Goal: Submit feedback/report problem

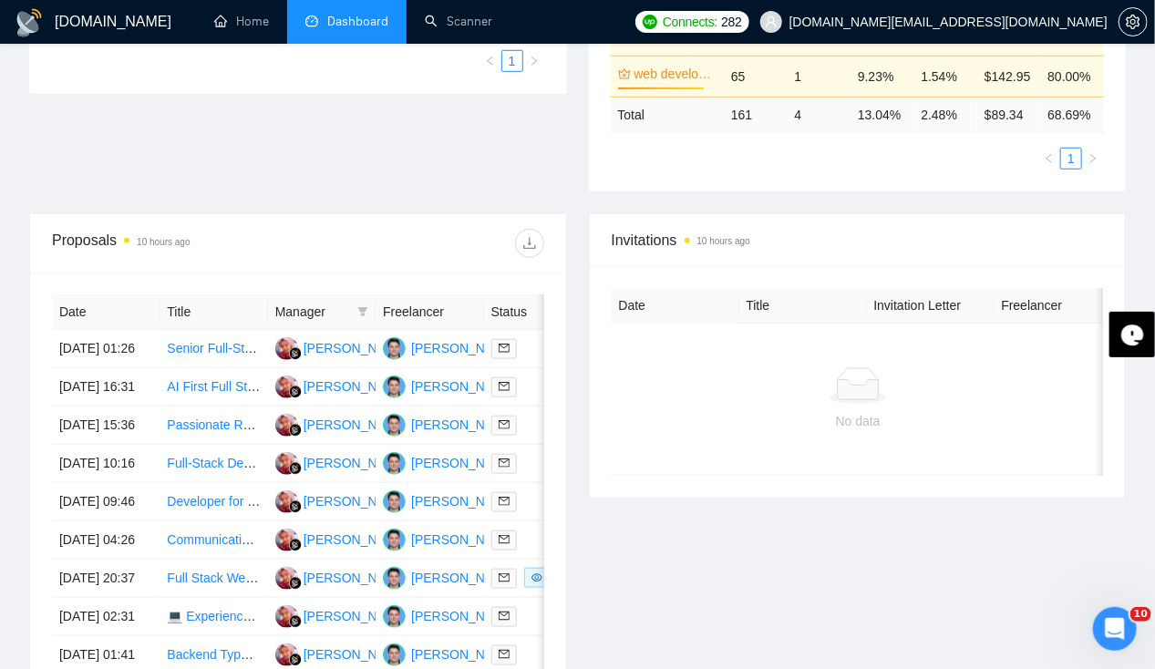
scroll to position [523, 0]
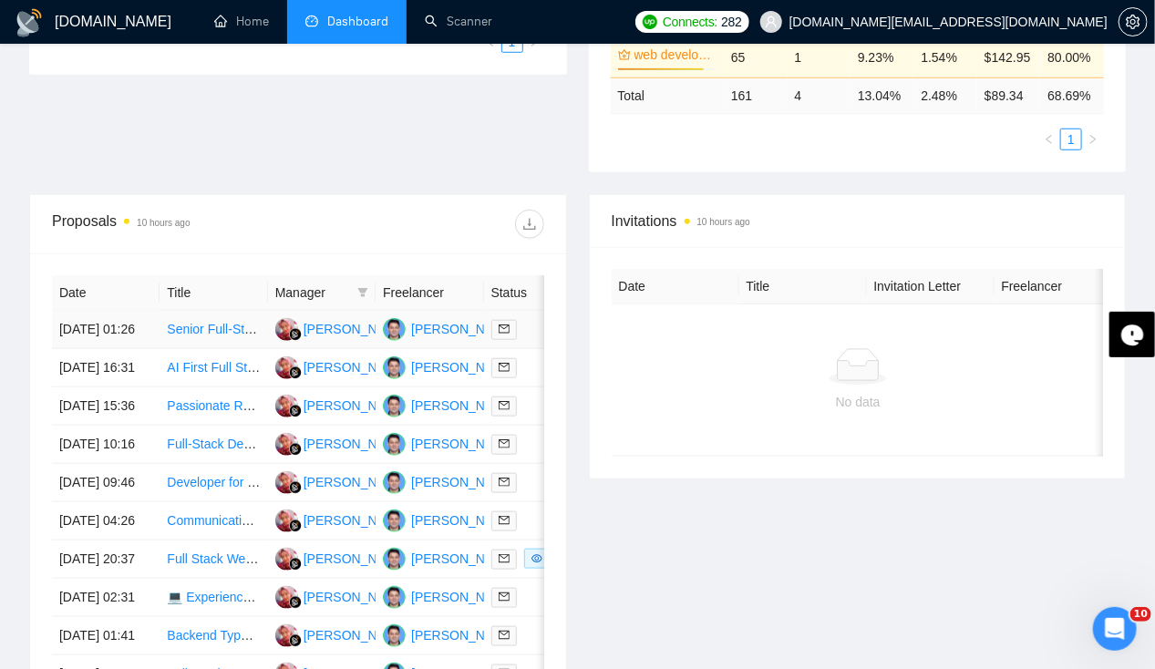
click at [106, 312] on td "[DATE] 01:26" at bounding box center [106, 330] width 108 height 38
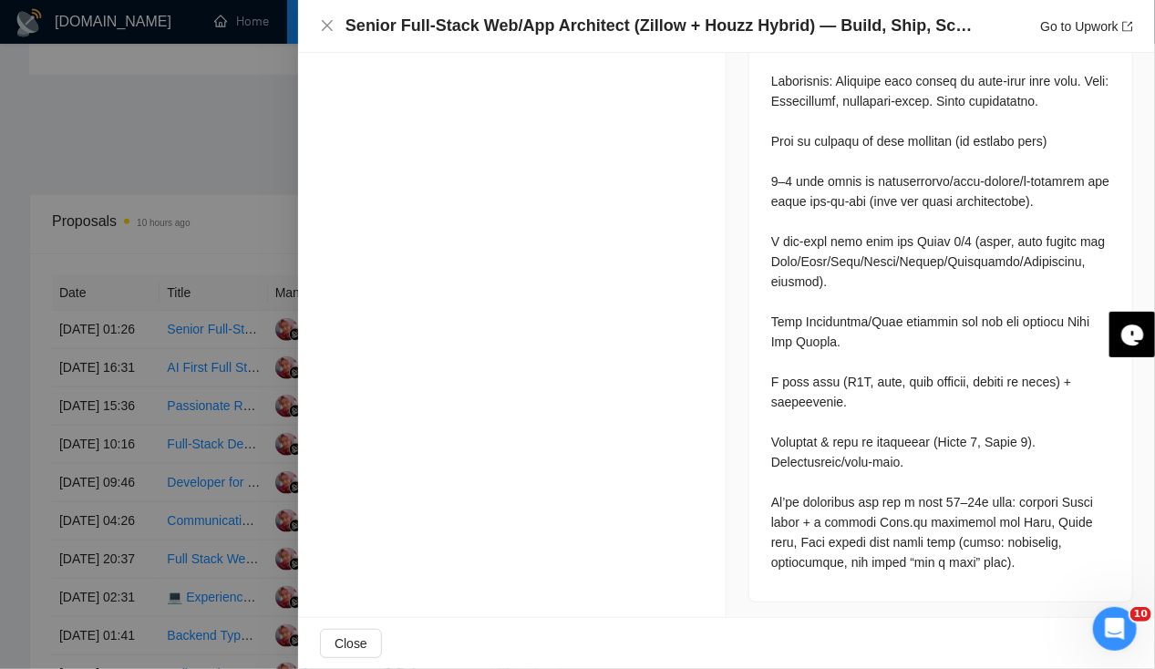
scroll to position [607, 0]
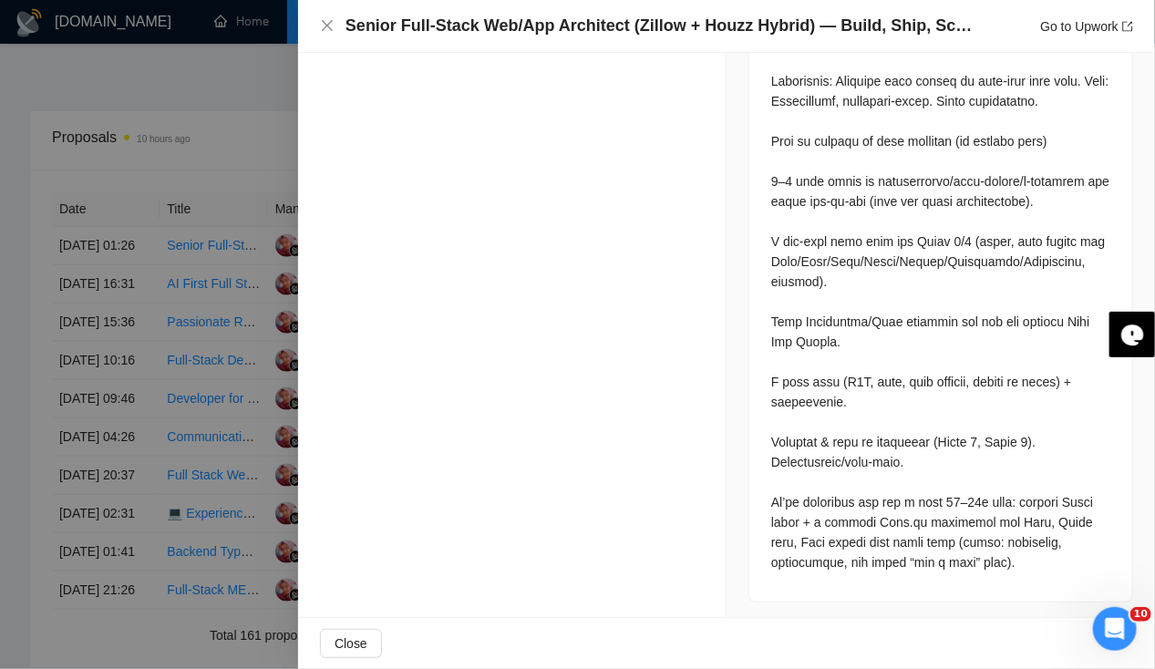
drag, startPoint x: 724, startPoint y: 366, endPoint x: 744, endPoint y: 547, distance: 181.5
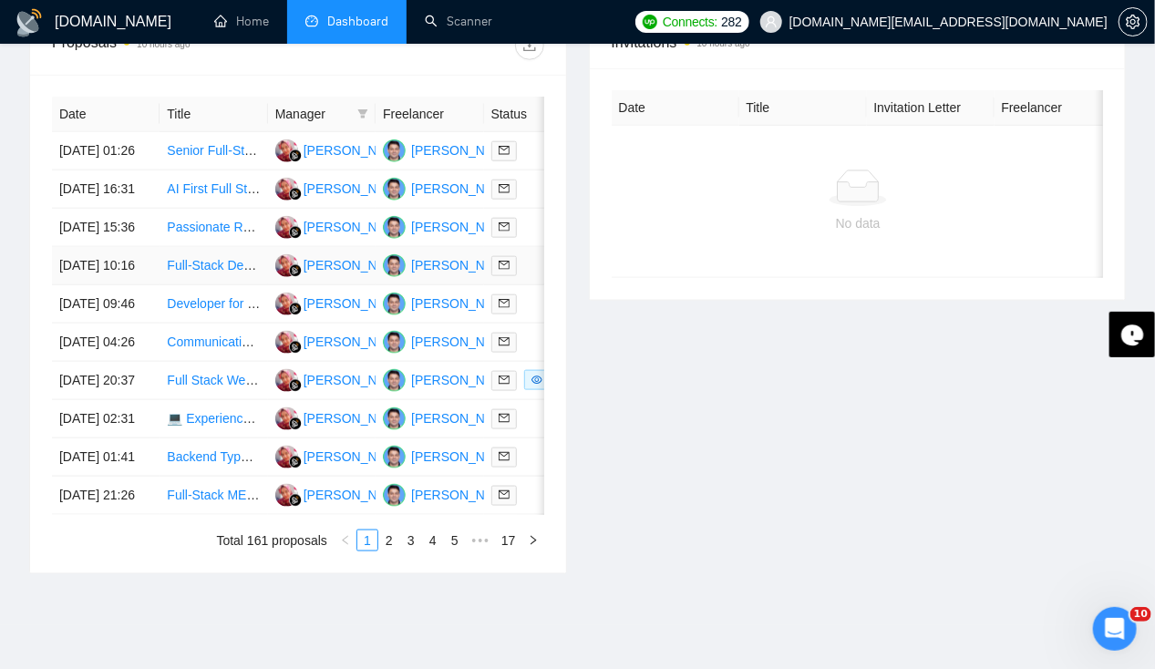
scroll to position [709, 0]
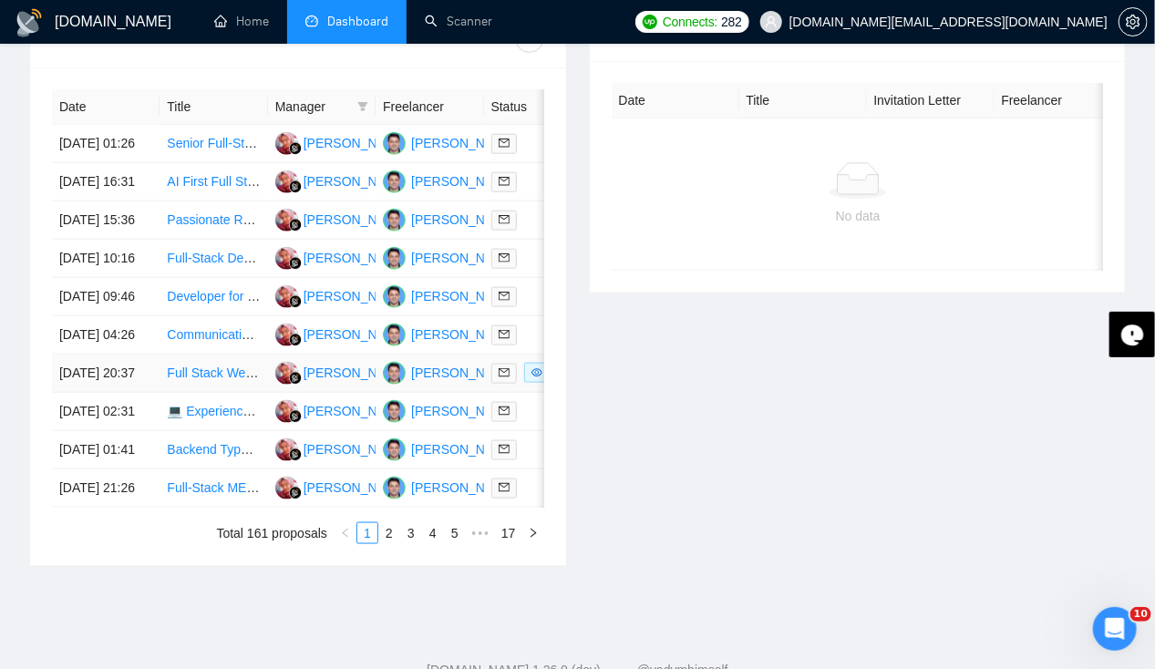
click at [106, 393] on td "[DATE] 20:37" at bounding box center [106, 373] width 108 height 38
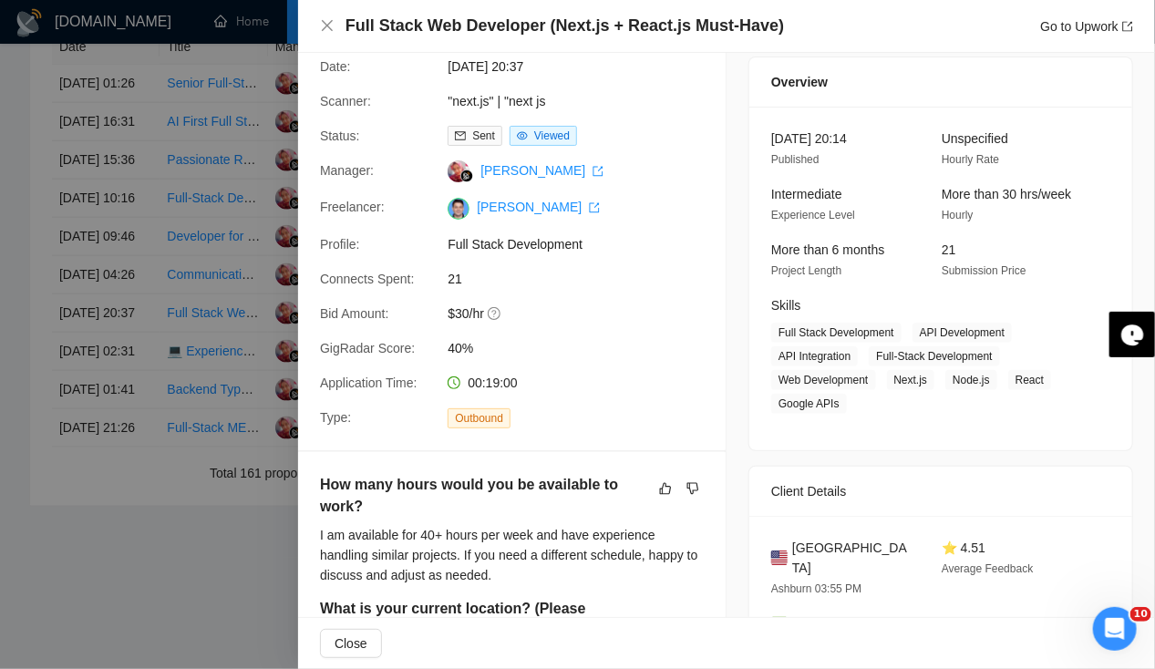
scroll to position [37, 0]
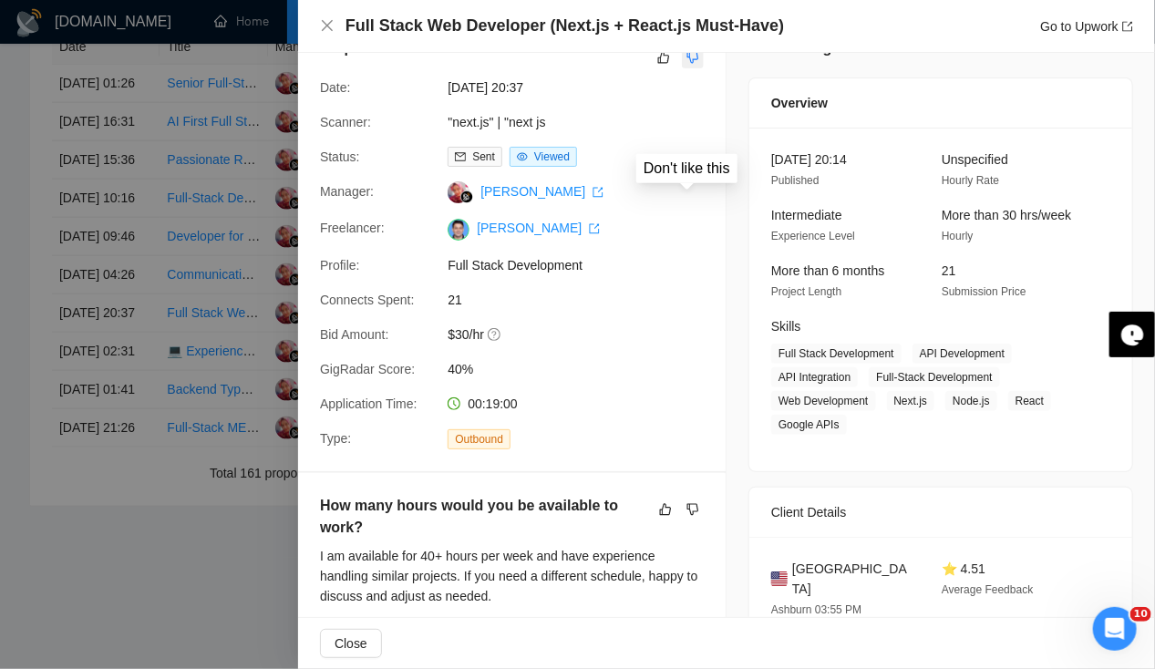
click at [688, 57] on icon "dislike" at bounding box center [692, 57] width 13 height 15
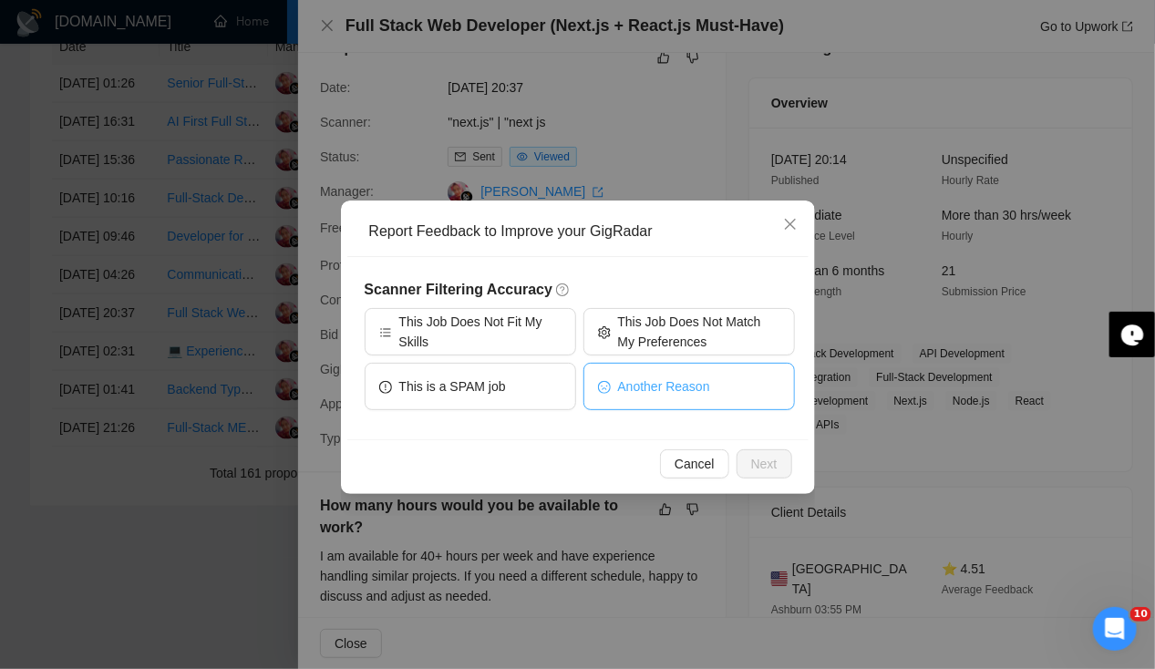
click at [658, 392] on span "Another Reason" at bounding box center [664, 386] width 92 height 20
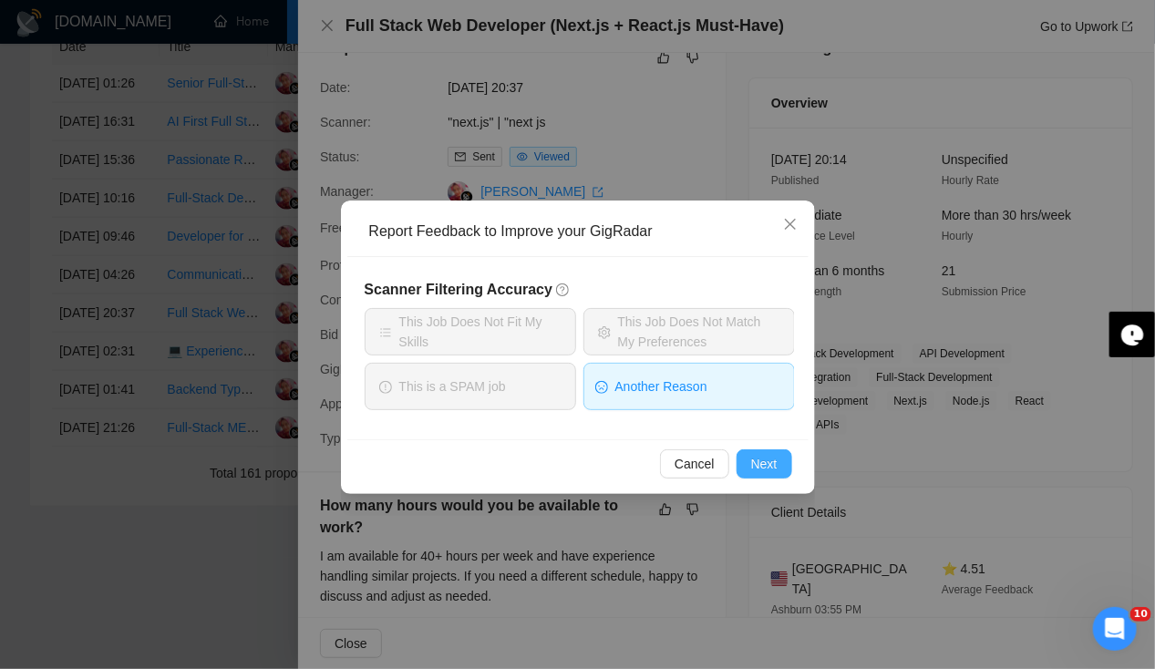
click at [764, 454] on span "Next" at bounding box center [764, 464] width 26 height 20
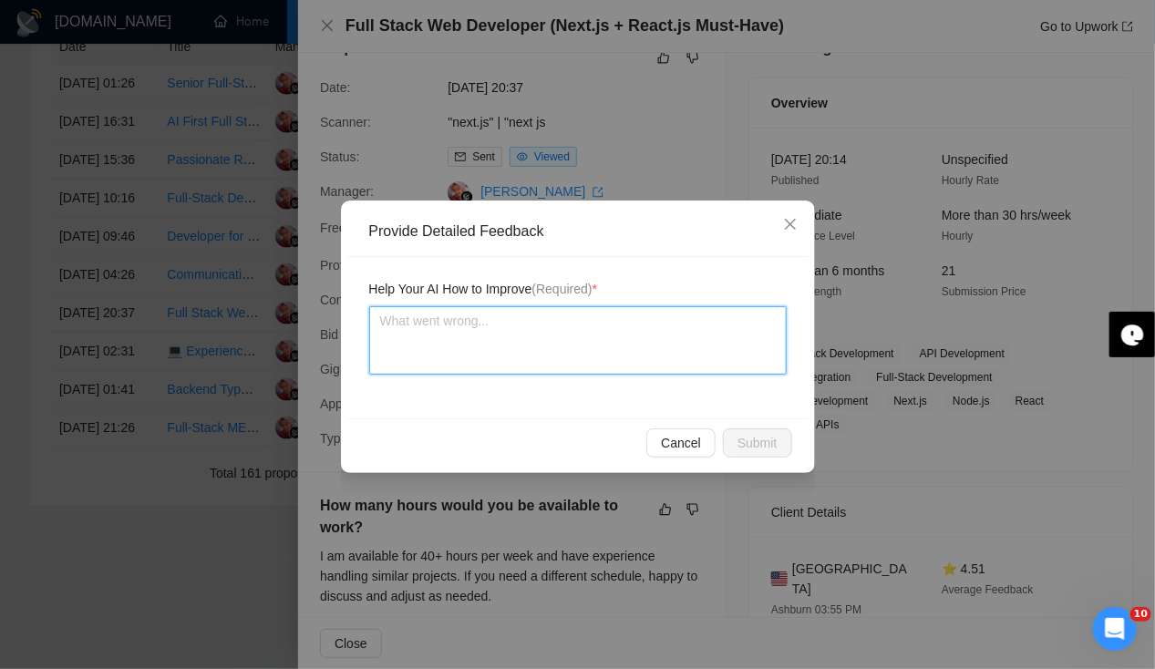
click at [500, 361] on textarea at bounding box center [577, 340] width 417 height 68
type textarea "M"
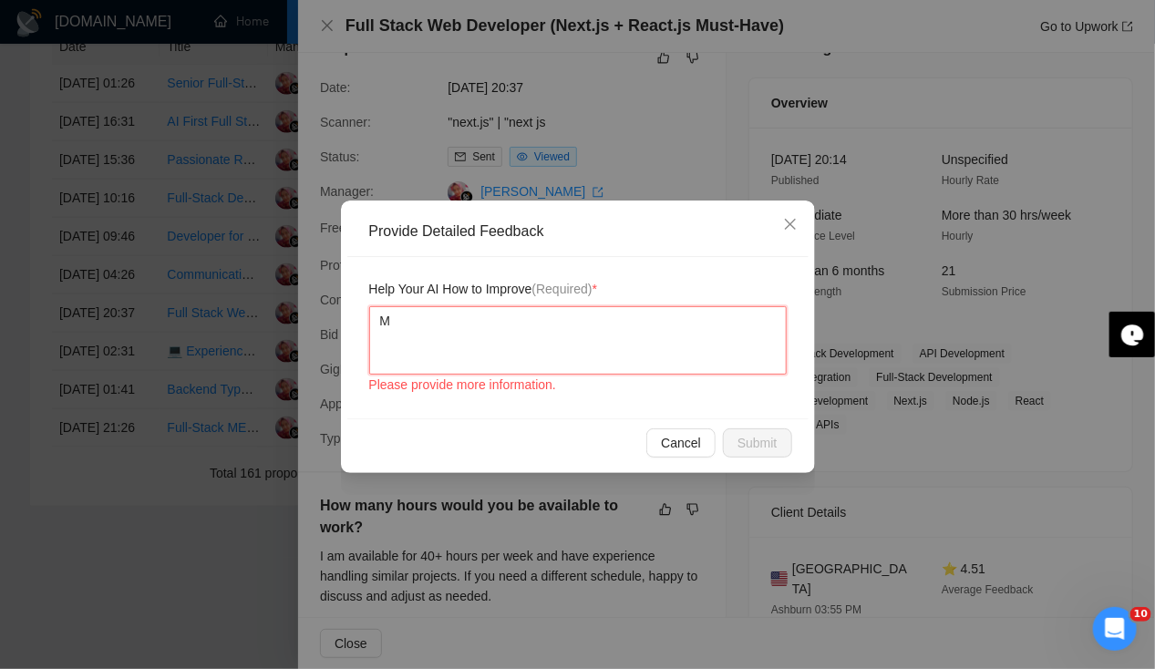
type textarea "My"
type textarea "My l"
type textarea "My lo"
type textarea "My loc"
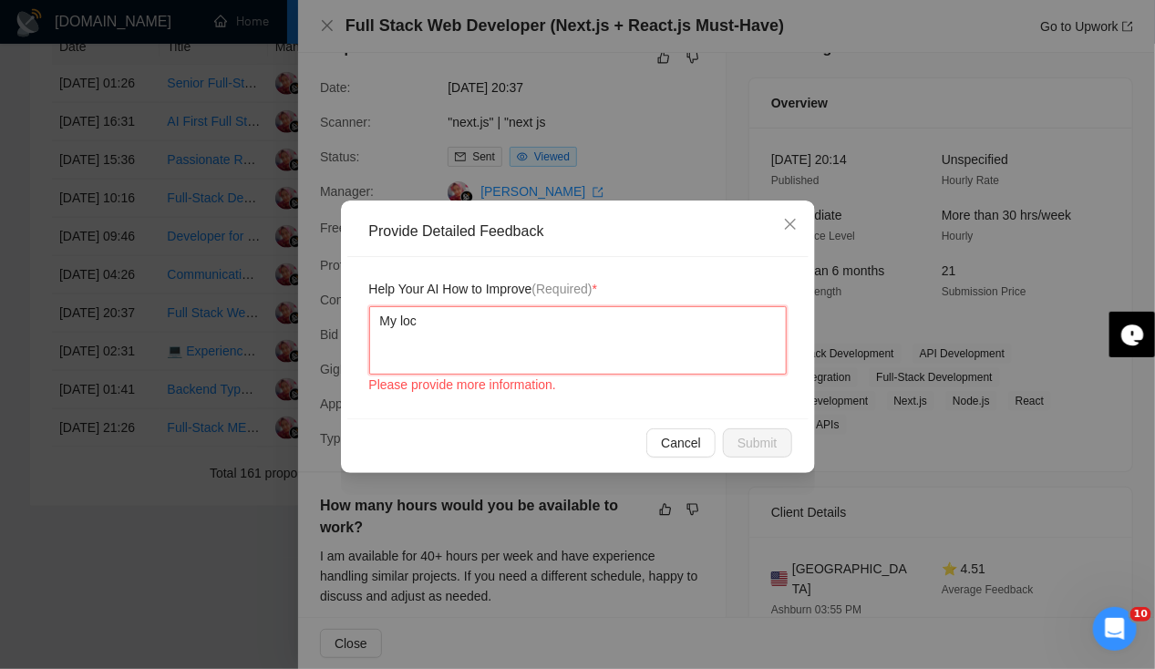
type textarea "My loca"
type textarea "My locat"
type textarea "My locati"
type textarea "My locatio"
type textarea "My location"
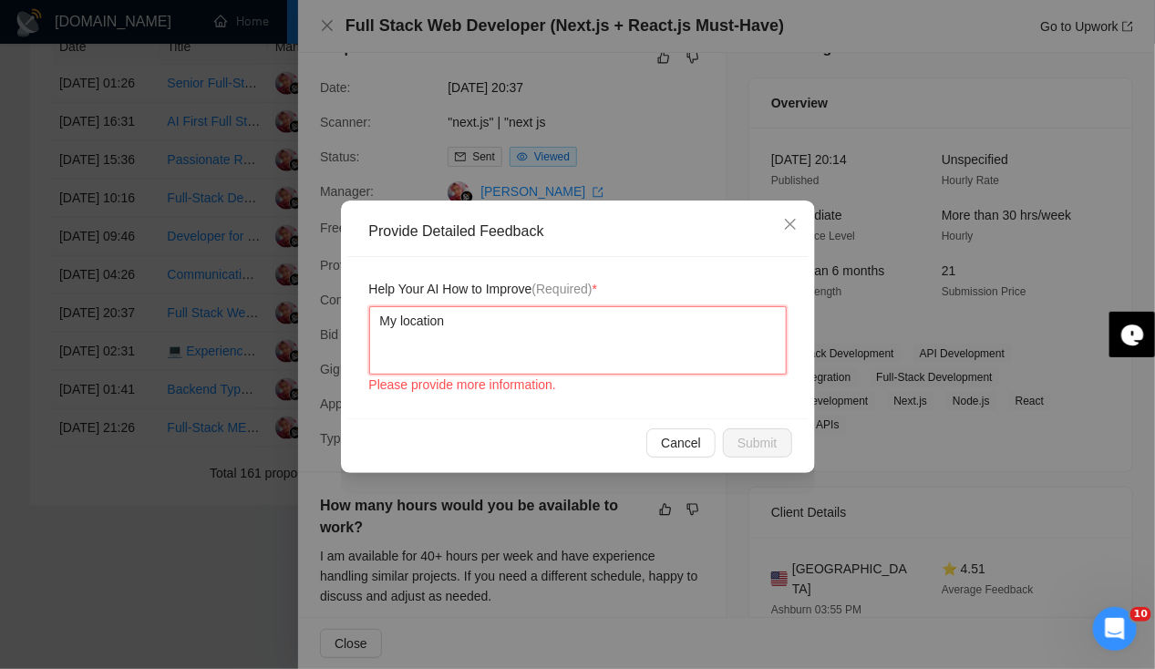
type textarea "My location"
type textarea "My location i"
type textarea "My location in"
type textarea "My location ins"
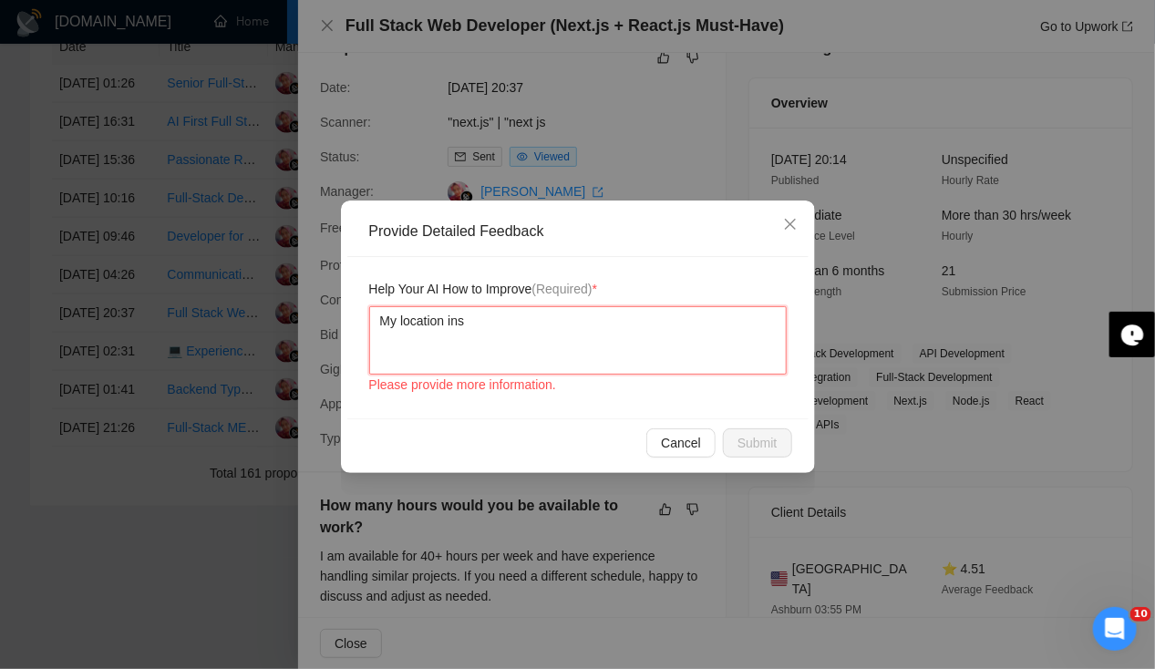
type textarea "My location in"
type textarea "My location in N"
type textarea "My location in No"
type textarea "My location in [GEOGRAPHIC_DATA]"
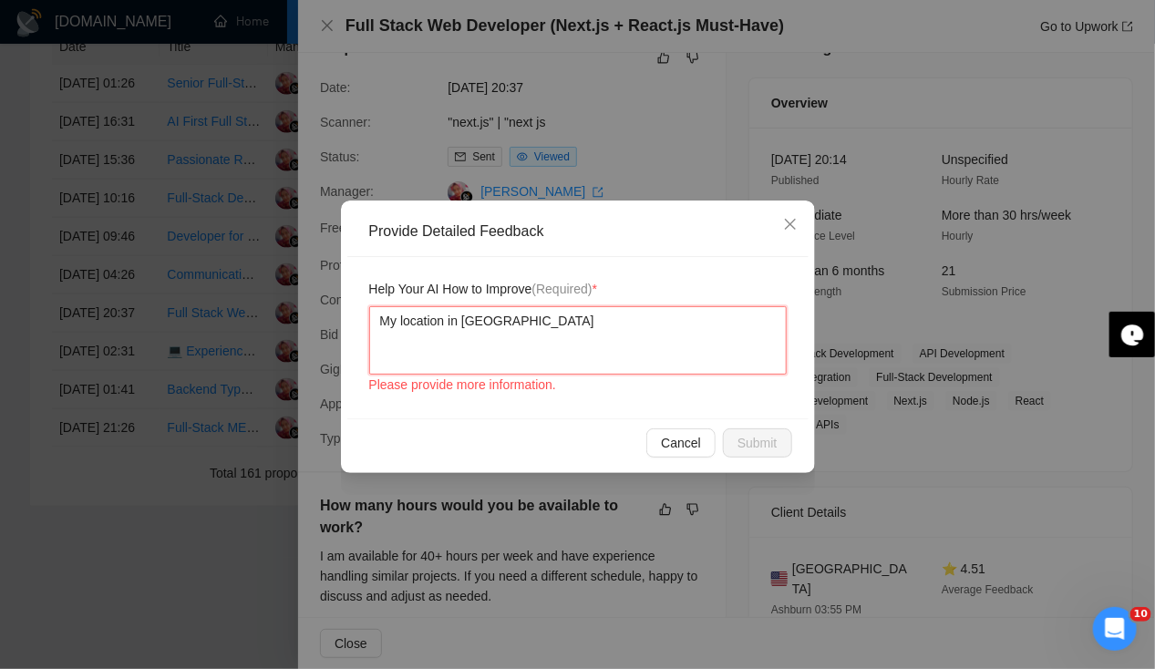
type textarea "My location in [GEOGRAPHIC_DATA]"
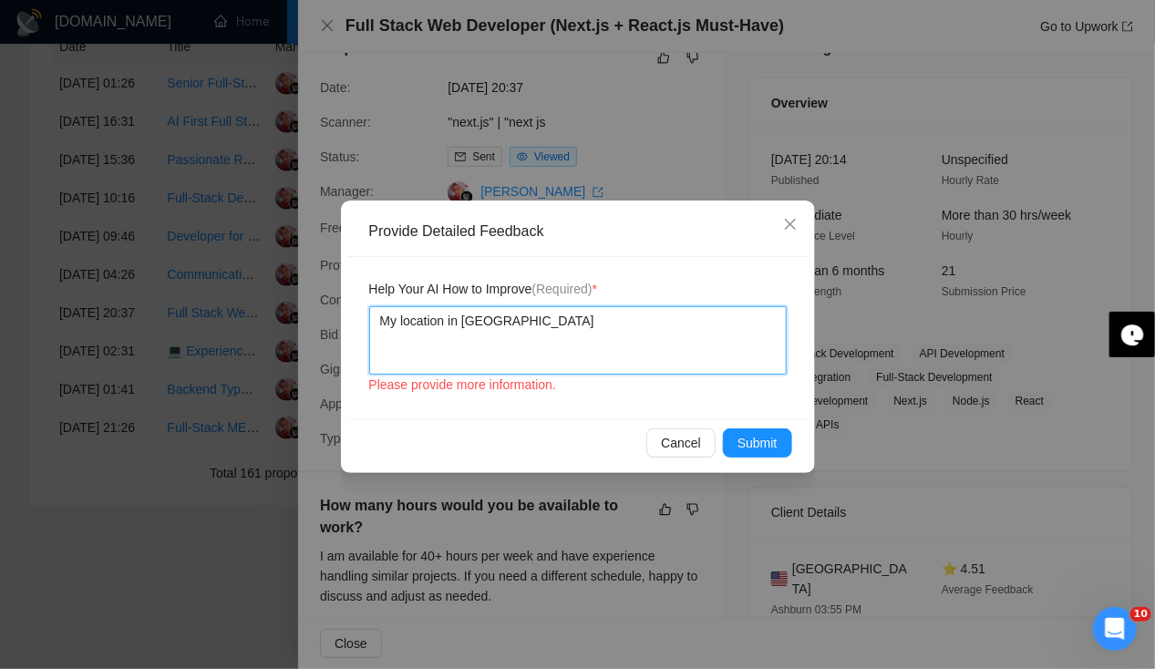
type textarea "My location in [GEOGRAPHIC_DATA]"
type textarea "My location in [GEOGRAPHIC_DATA] a"
type textarea "My location in [GEOGRAPHIC_DATA] an"
type textarea "My location in [GEOGRAPHIC_DATA] a"
type textarea "My location in [GEOGRAPHIC_DATA]"
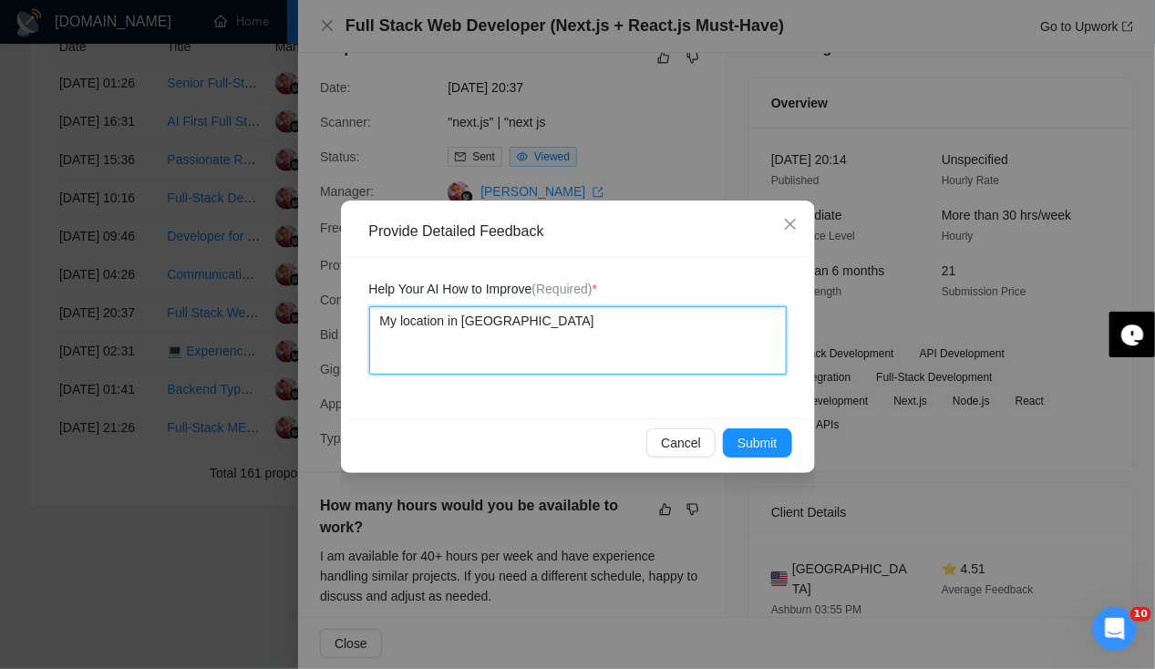
type textarea "My location in [GEOGRAPHIC_DATA]"
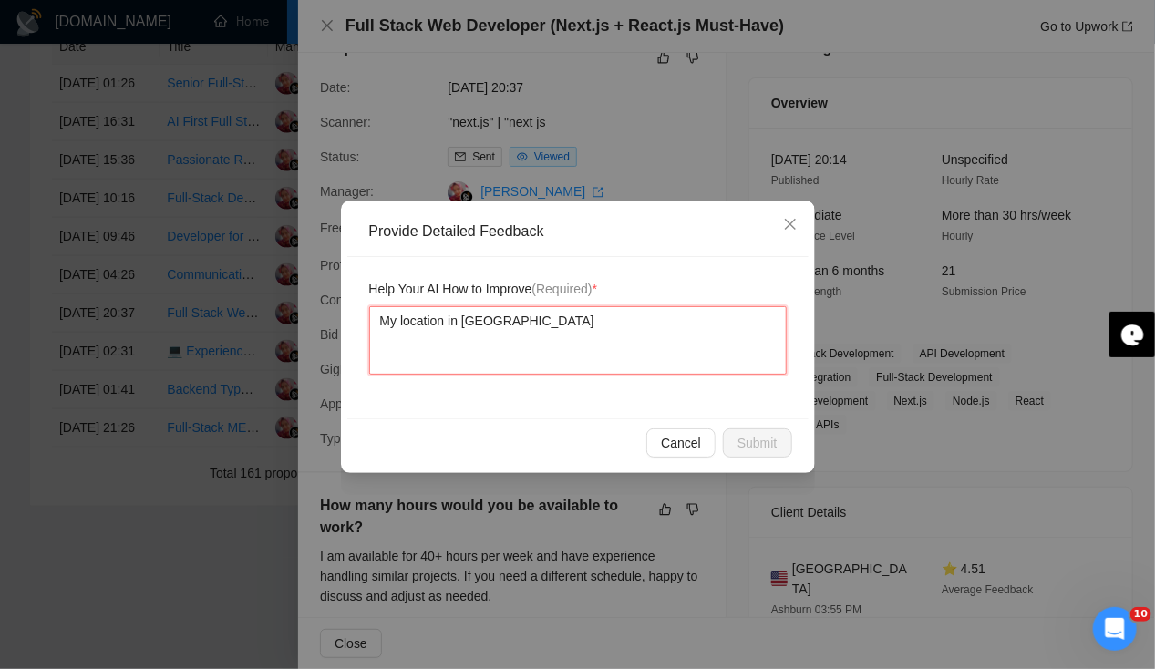
type textarea "My location in [GEOGRAPHIC_DATA]"
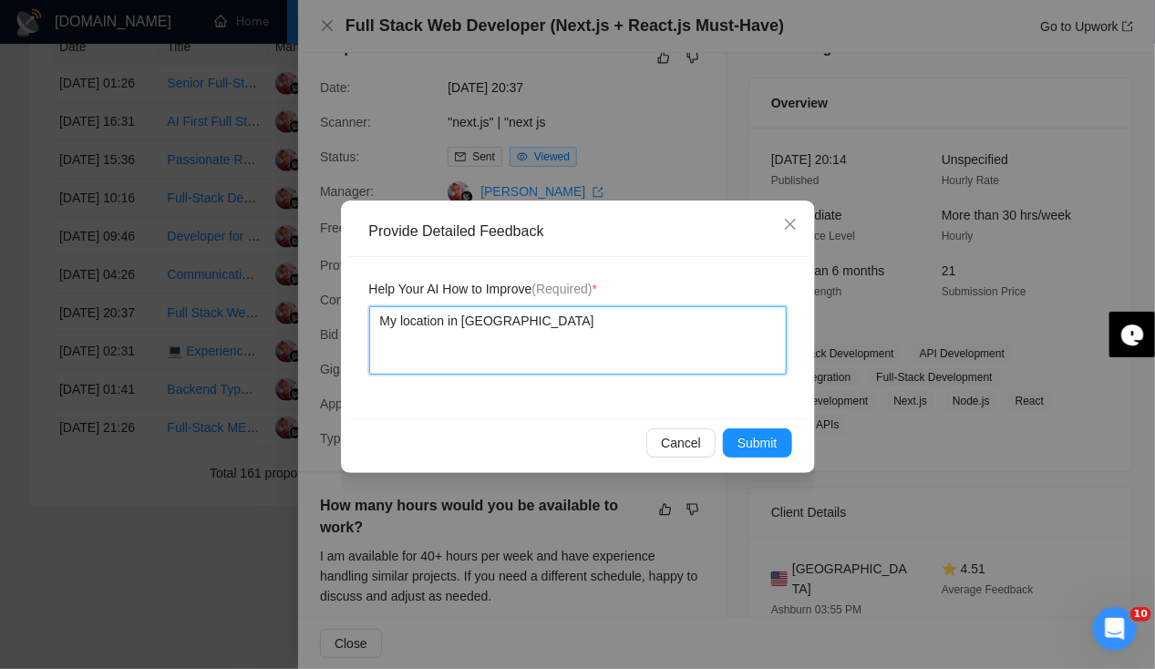
type textarea "My location in [GEOGRAPHIC_DATA]"
type textarea "My location in [GEOGRAPHIC_DATA] &"
type textarea "My location in [GEOGRAPHIC_DATA] & n"
type textarea "My location in [GEOGRAPHIC_DATA] & no"
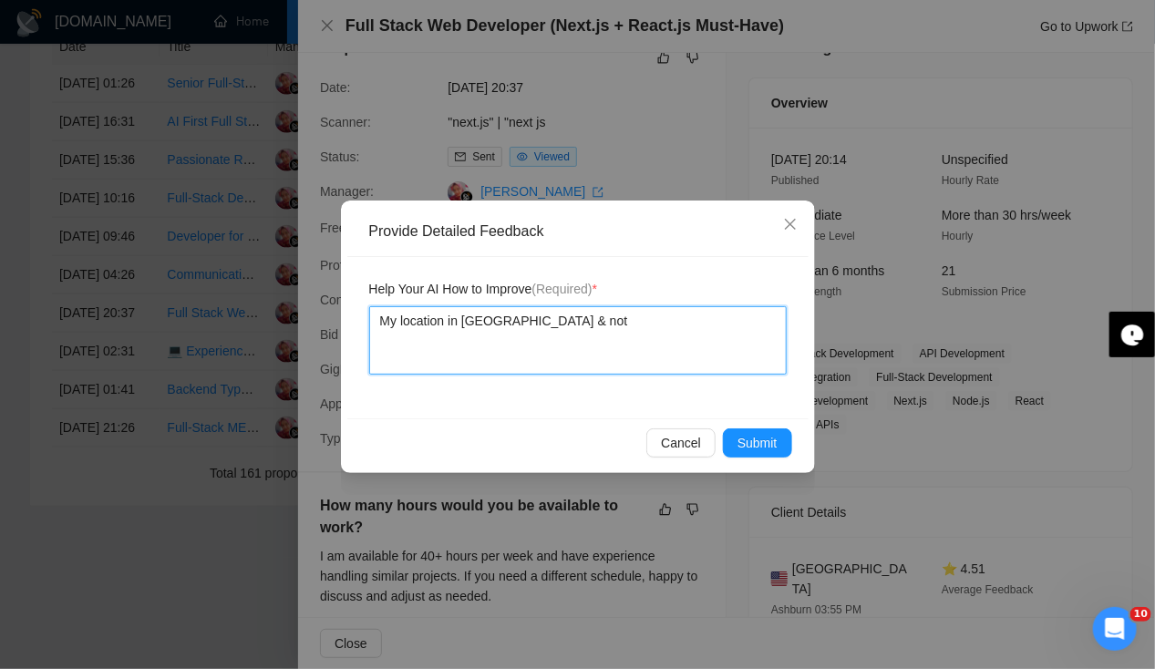
type textarea "My location in [GEOGRAPHIC_DATA] & not"
type textarea "My location in [GEOGRAPHIC_DATA] & not I"
type textarea "My location in [GEOGRAPHIC_DATA] & not In"
type textarea "My location in [GEOGRAPHIC_DATA] & not [GEOGRAPHIC_DATA]"
type textarea "My location in [GEOGRAPHIC_DATA] & not Indo"
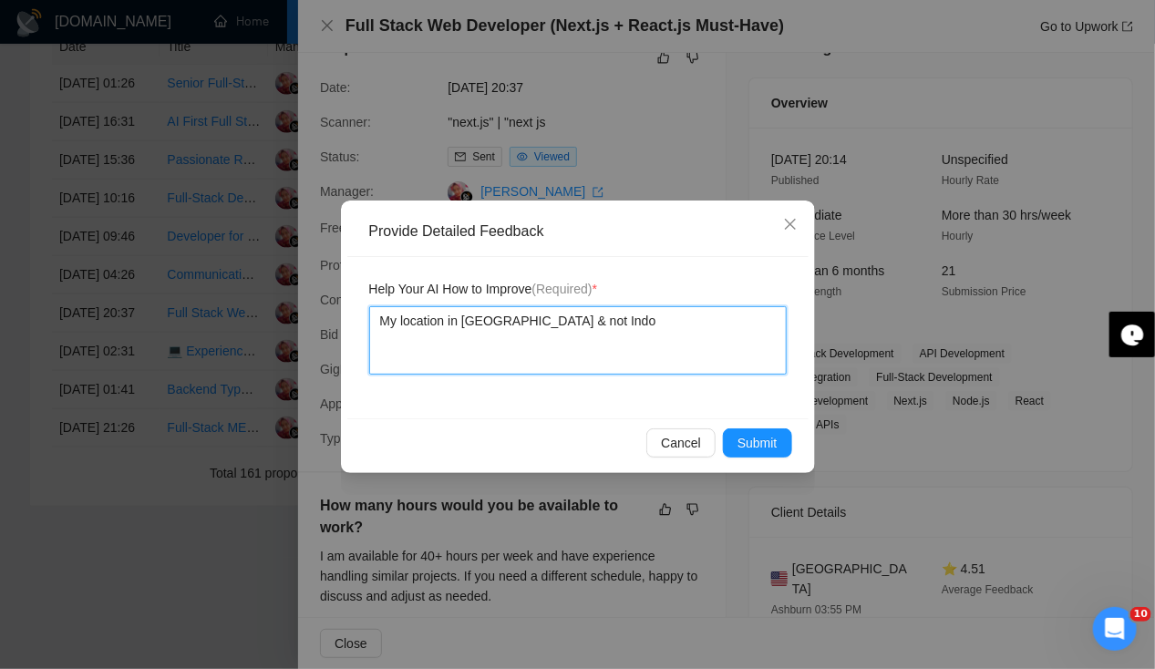
type textarea "My location in [GEOGRAPHIC_DATA] & not [GEOGRAPHIC_DATA]"
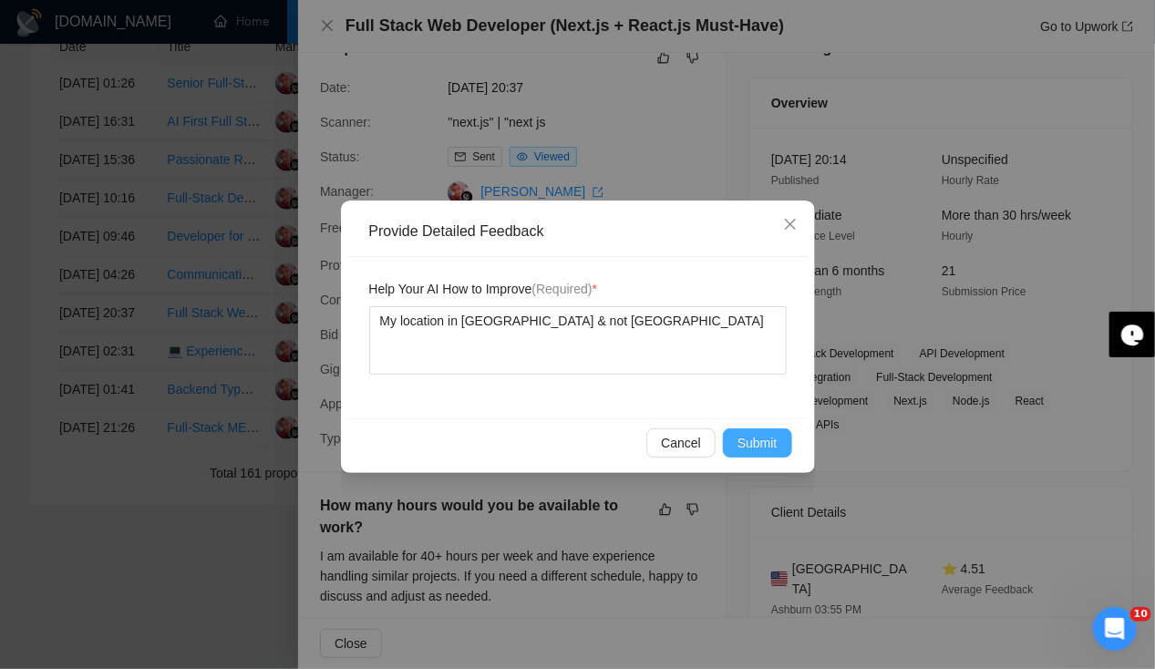
click at [771, 433] on span "Submit" at bounding box center [757, 443] width 40 height 20
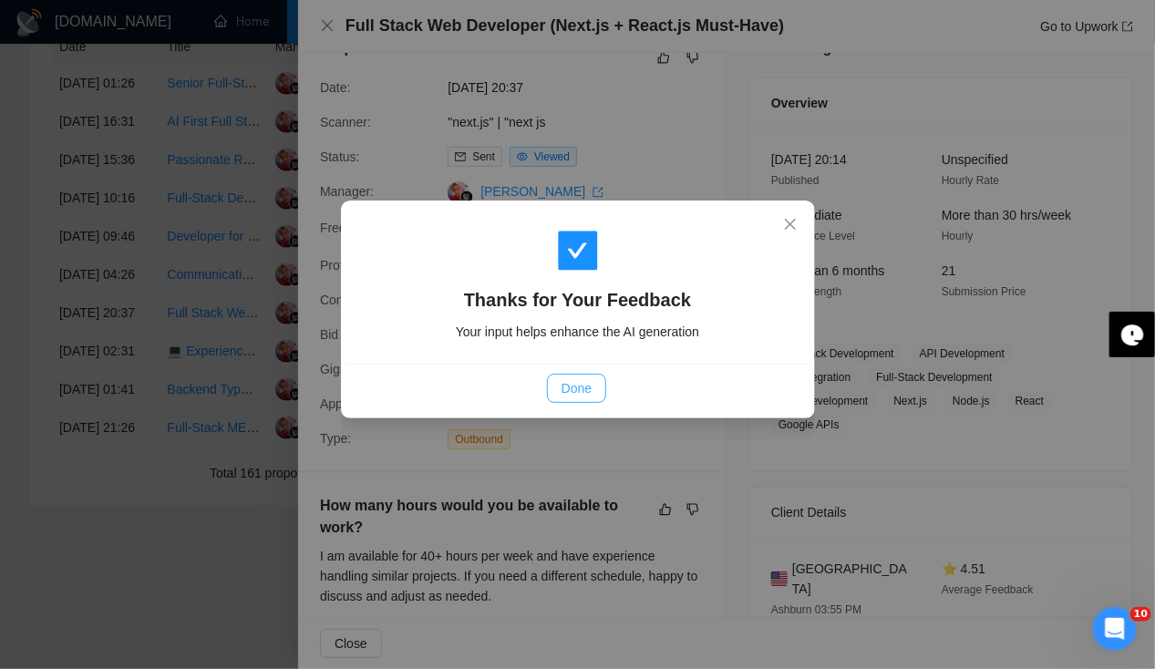
click at [591, 380] on button "Done" at bounding box center [576, 388] width 59 height 29
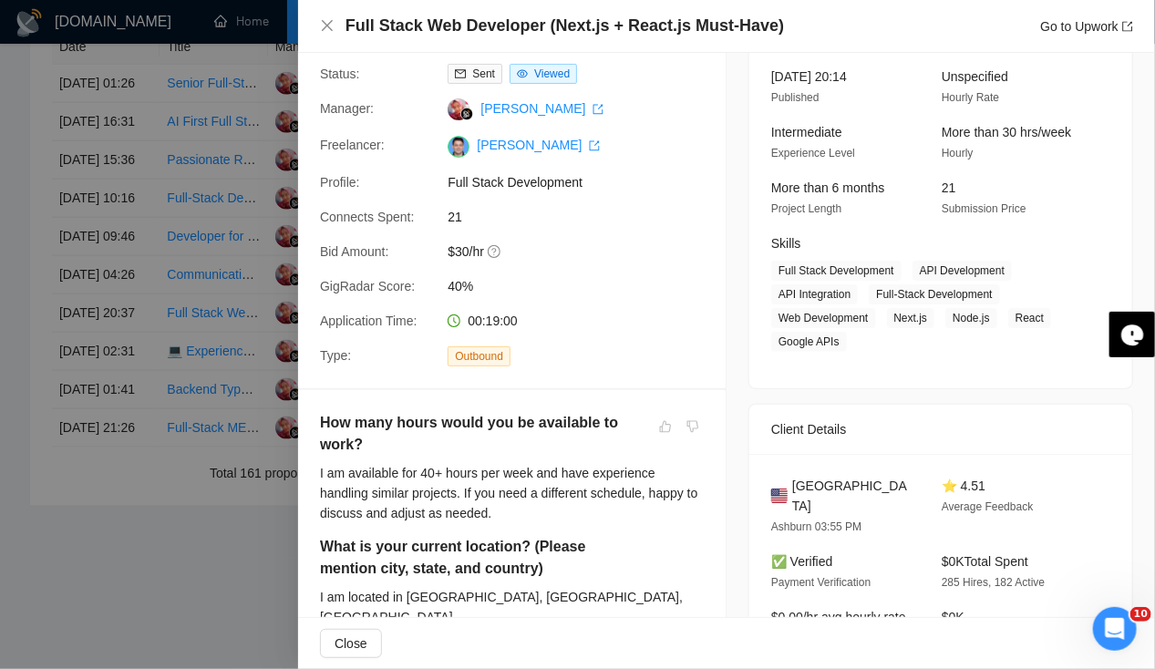
scroll to position [0, 0]
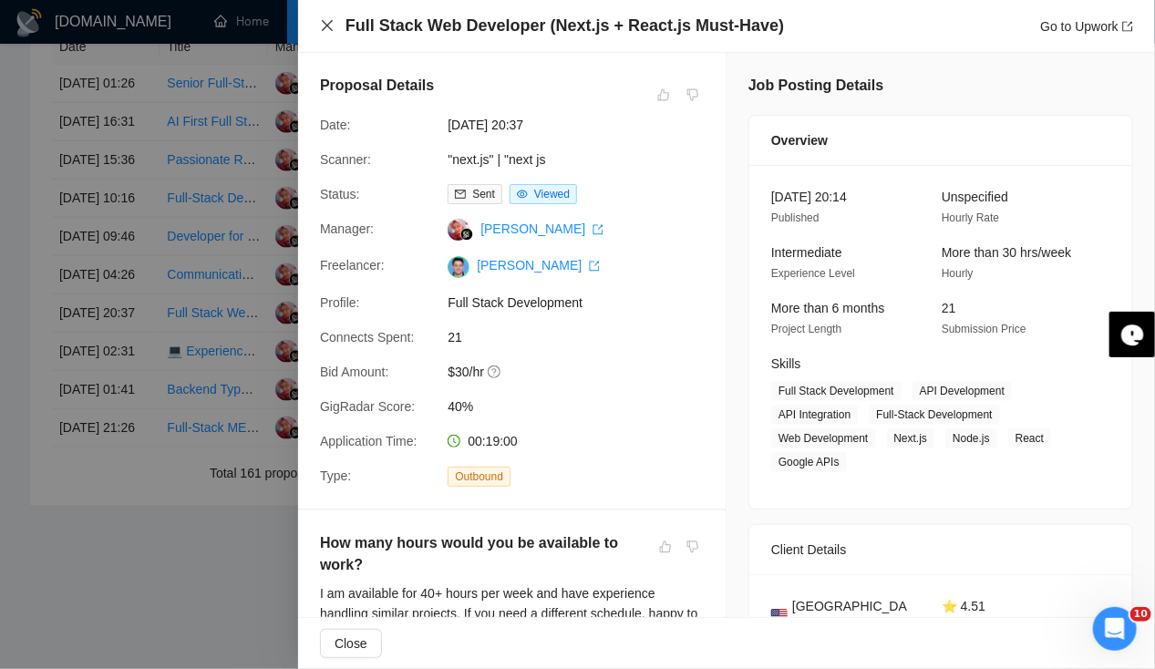
click at [325, 28] on icon "close" at bounding box center [327, 25] width 11 height 11
